Goal: Use online tool/utility: Utilize a website feature to perform a specific function

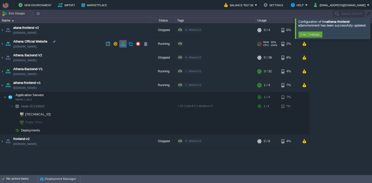
click at [123, 45] on button "button" at bounding box center [123, 44] width 5 height 5
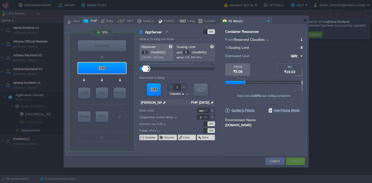
click at [192, 52] on div at bounding box center [190, 52] width 3 height 2
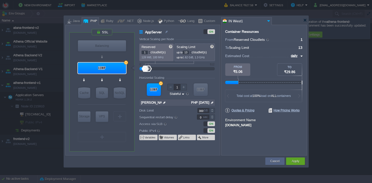
type input "14"
click at [192, 52] on div at bounding box center [190, 52] width 3 height 2
click at [297, 161] on button "Apply" at bounding box center [295, 161] width 8 height 5
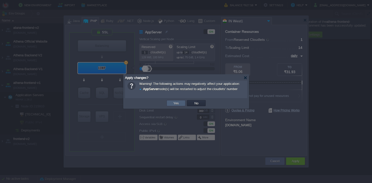
click at [178, 101] on td "Yes" at bounding box center [176, 103] width 19 height 6
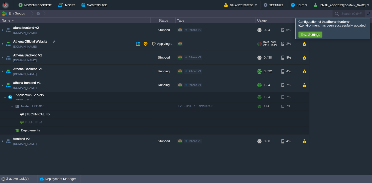
click at [84, 45] on td "Athena Official Website [DOMAIN_NAME]" at bounding box center [75, 44] width 150 height 14
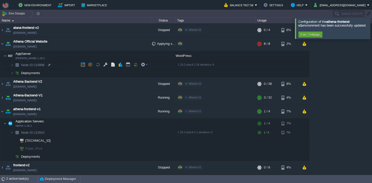
click at [56, 66] on td "Node ID: 215898" at bounding box center [75, 65] width 150 height 8
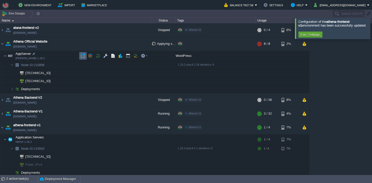
click at [85, 58] on button "button" at bounding box center [83, 56] width 5 height 5
